Goal: Use online tool/utility: Utilize a website feature to perform a specific function

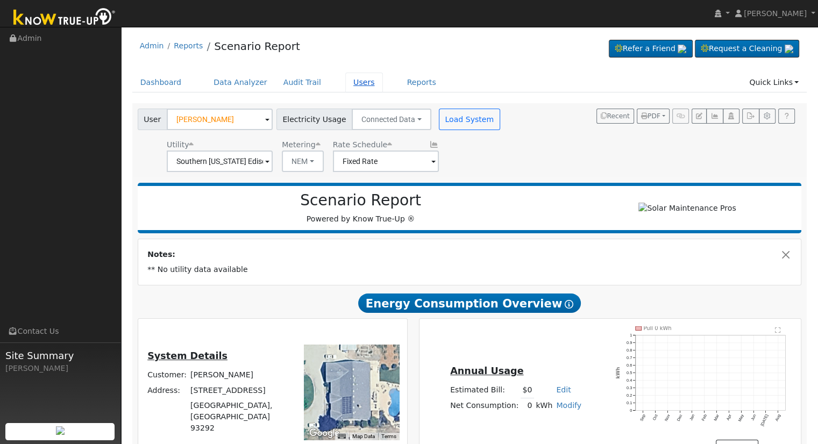
click at [350, 82] on link "Users" at bounding box center [364, 83] width 38 height 20
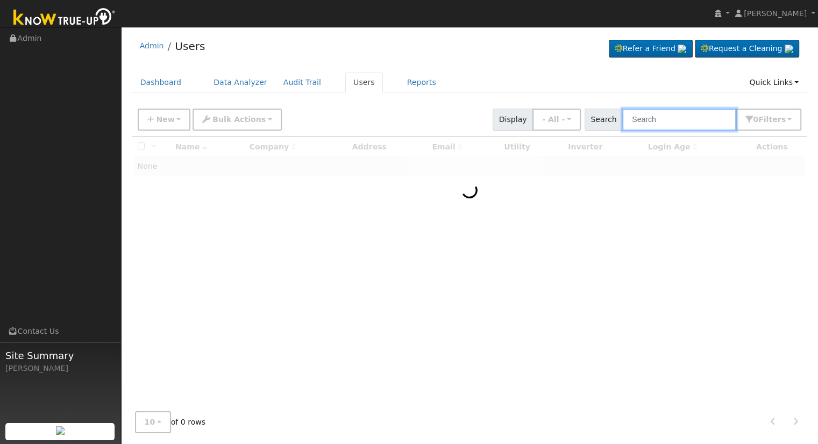
click at [693, 117] on input "text" at bounding box center [679, 120] width 114 height 22
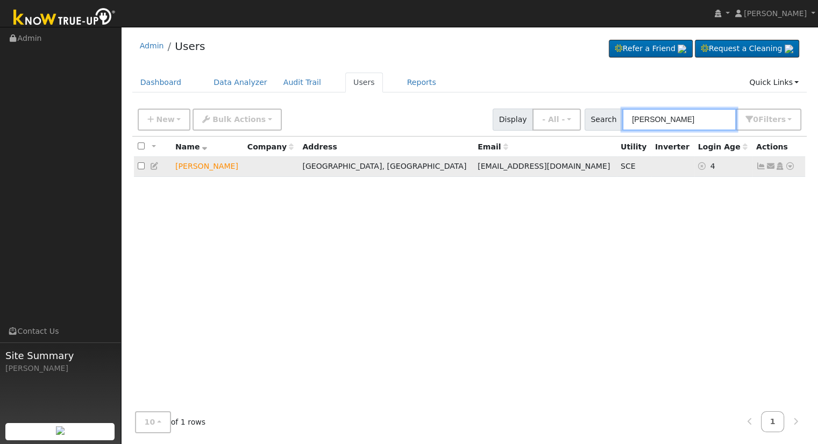
type input "mike bockman"
click at [788, 166] on icon at bounding box center [790, 166] width 10 height 8
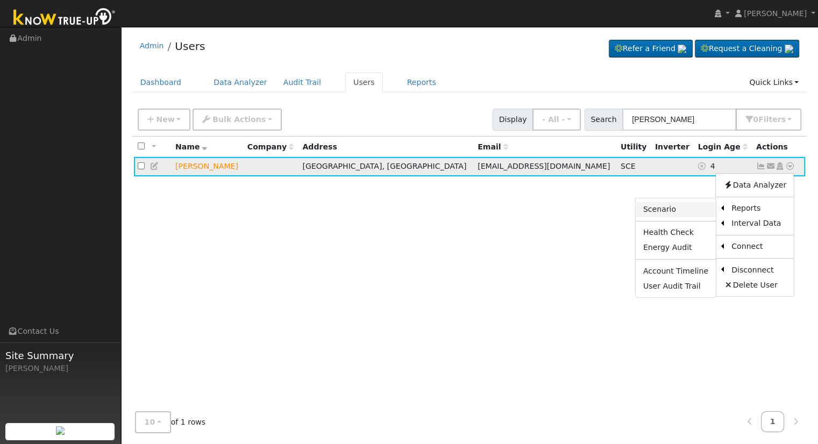
click at [688, 211] on link "Scenario" at bounding box center [675, 209] width 80 height 15
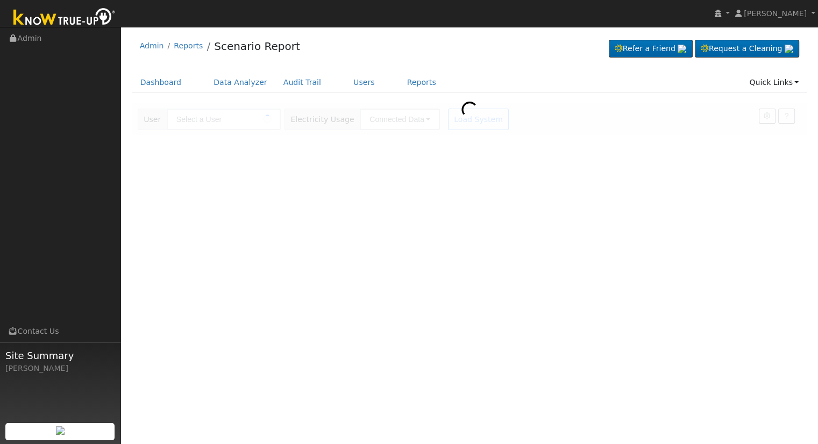
type input "[PERSON_NAME]"
type input "Southern [US_STATE] Edison"
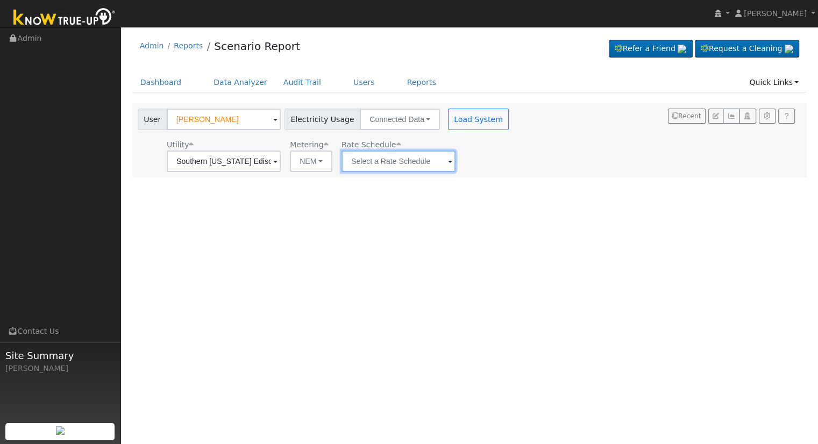
click at [413, 161] on input "text" at bounding box center [398, 162] width 114 height 22
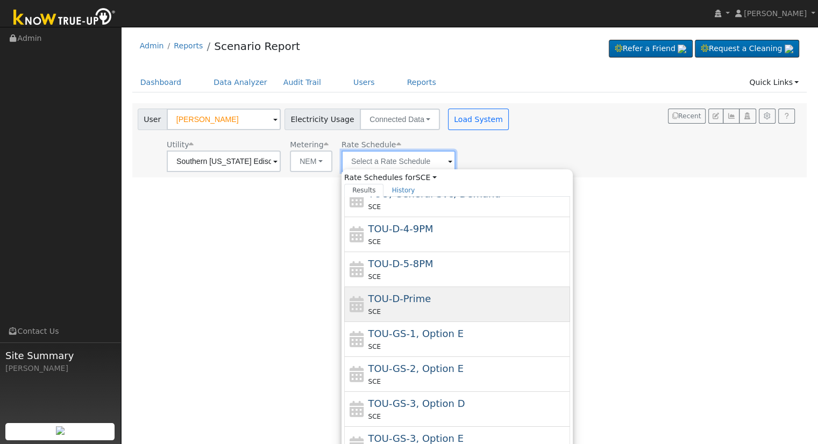
scroll to position [116, 0]
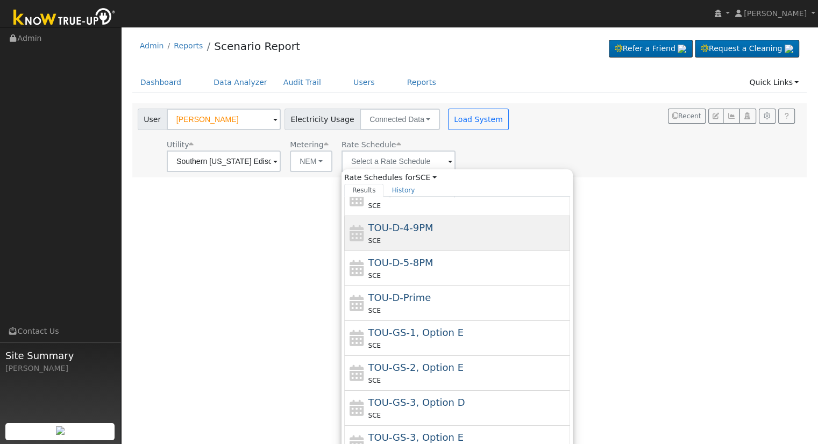
click at [432, 228] on div "TOU-D-4-9PM SCE" at bounding box center [467, 233] width 199 height 26
type input "TOU-D-4-9PM"
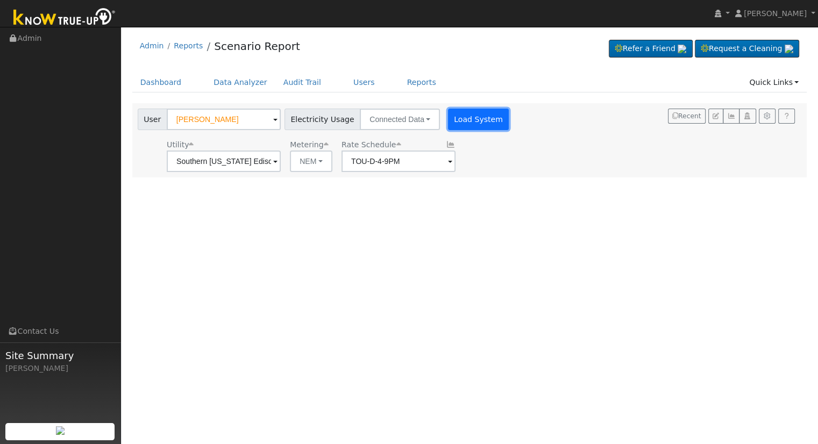
click at [461, 122] on button "Load System" at bounding box center [478, 120] width 61 height 22
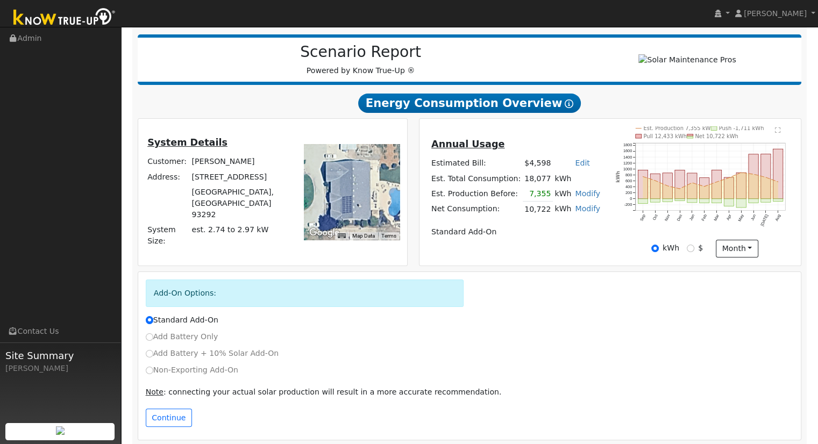
scroll to position [137, 0]
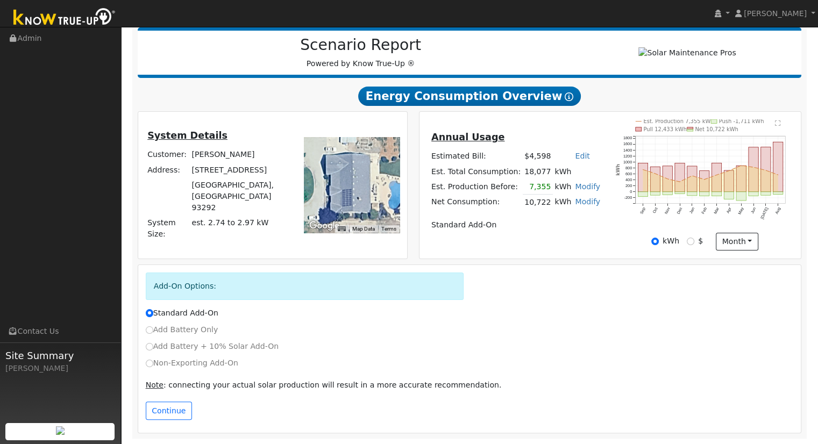
click at [577, 201] on link "Modify" at bounding box center [587, 201] width 25 height 9
click at [548, 241] on link "Remove Existing Solar System" at bounding box center [524, 242] width 131 height 15
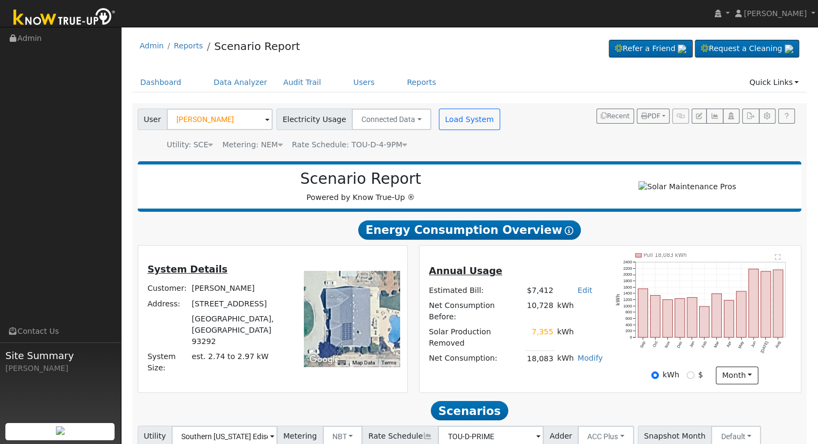
scroll to position [84, 0]
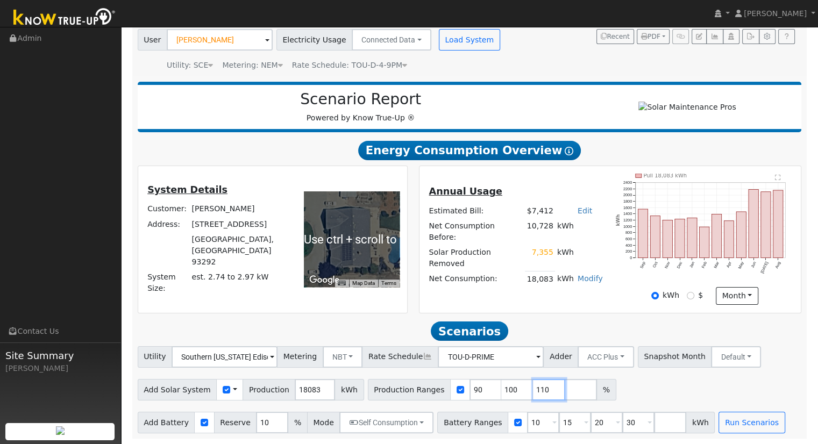
click at [533, 390] on input "110" at bounding box center [549, 390] width 32 height 22
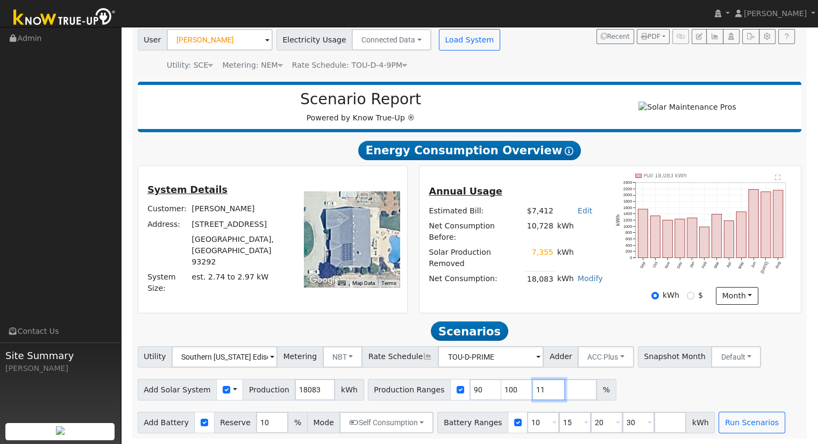
type input "1"
type input "109.666538"
click at [622, 427] on input "30" at bounding box center [638, 423] width 32 height 22
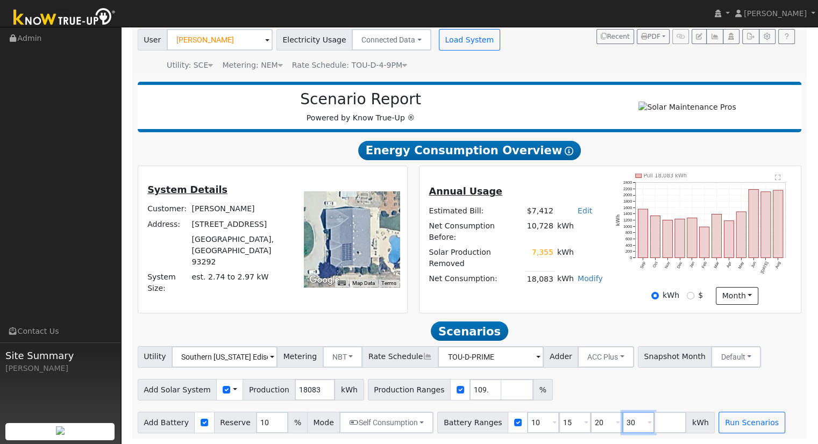
type input "3"
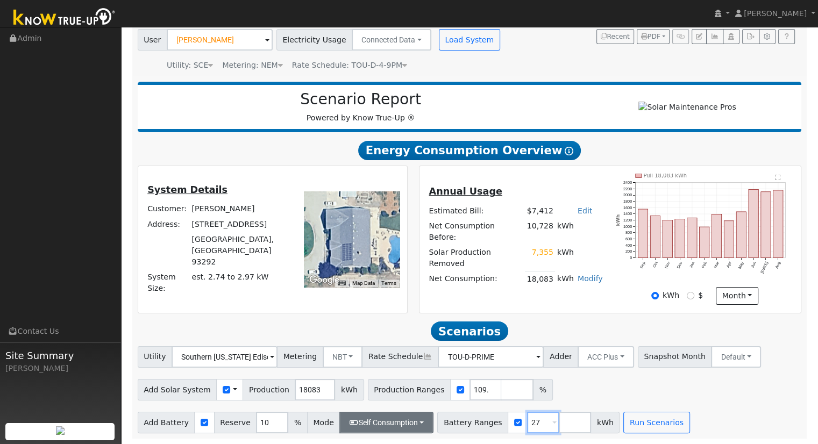
type input "27"
click at [416, 417] on button "Self Consumption" at bounding box center [386, 423] width 94 height 22
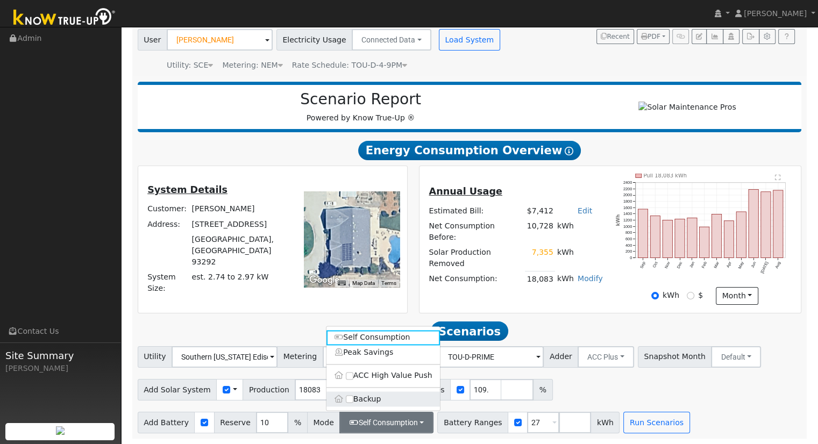
click at [393, 405] on label "Backup" at bounding box center [382, 398] width 113 height 15
click at [353, 403] on input "Backup" at bounding box center [350, 399] width 8 height 8
type input "20"
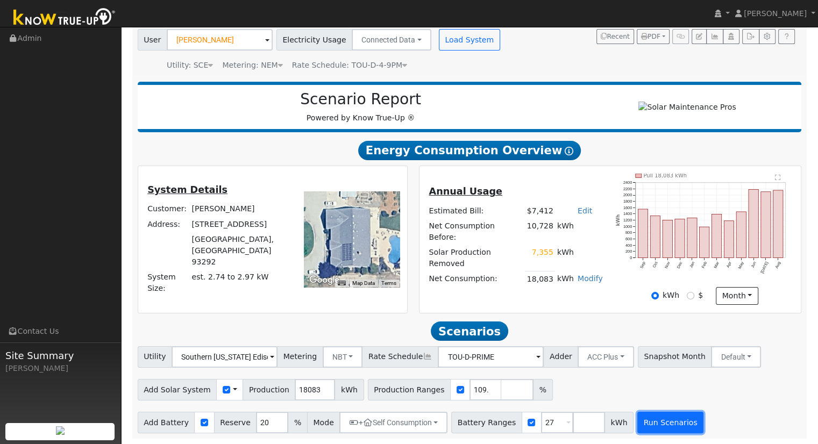
click at [656, 425] on button "Run Scenarios" at bounding box center [670, 423] width 66 height 22
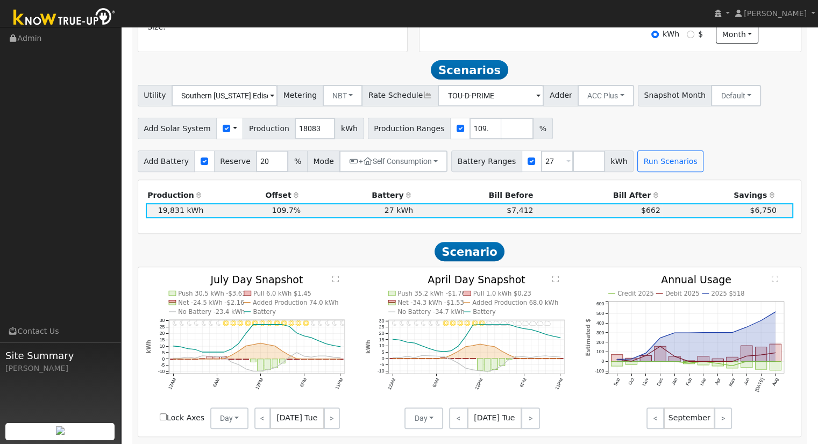
scroll to position [323, 0]
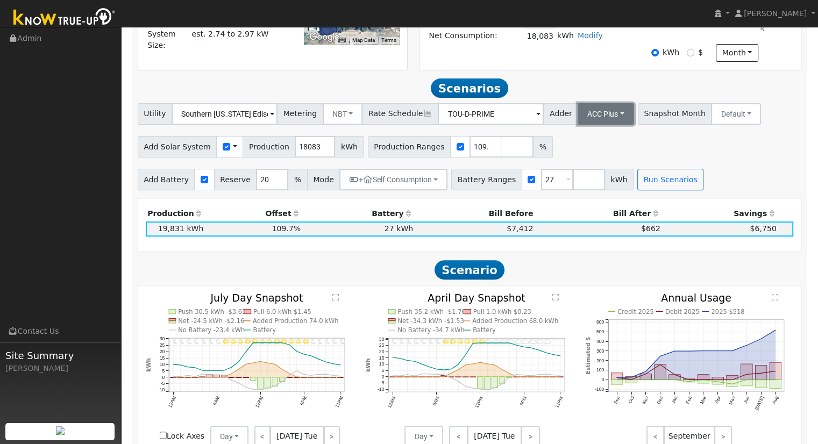
click at [587, 116] on button "ACC Plus" at bounding box center [605, 114] width 56 height 22
click at [587, 171] on link "SB-535" at bounding box center [593, 167] width 75 height 15
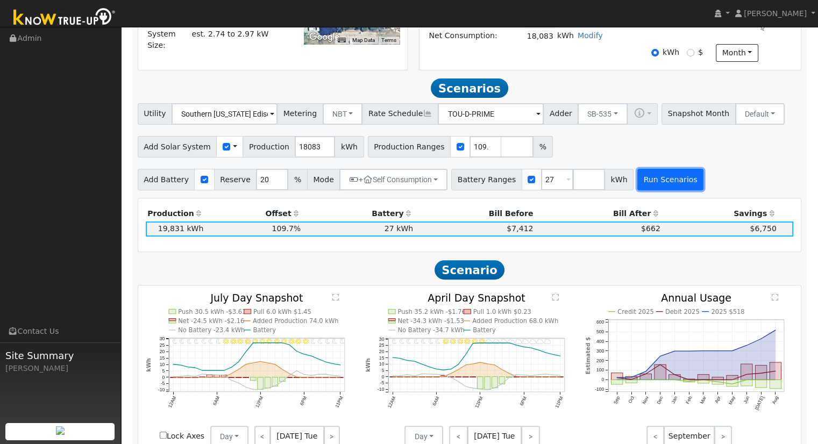
click at [661, 185] on button "Run Scenarios" at bounding box center [670, 180] width 66 height 22
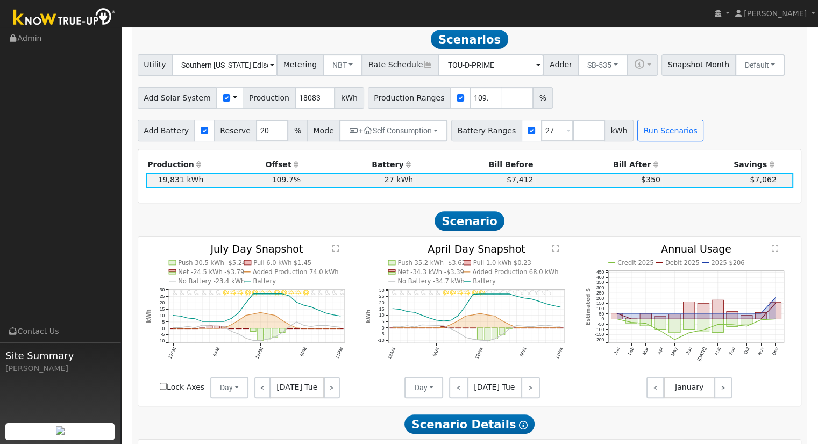
scroll to position [372, 0]
